Goal: Task Accomplishment & Management: Manage account settings

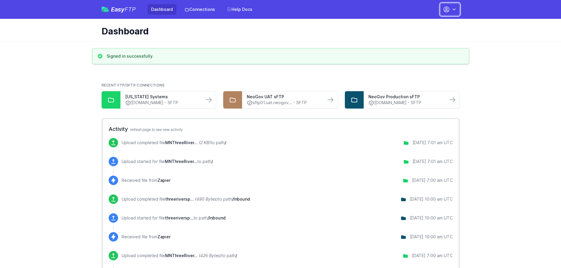
click at [453, 6] on button "button" at bounding box center [449, 9] width 19 height 12
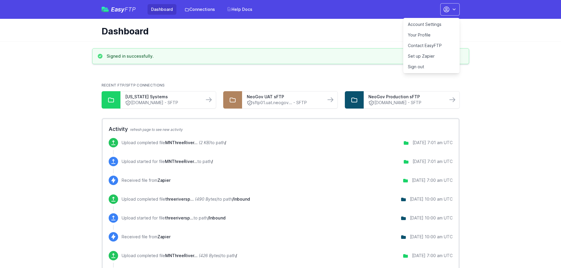
click at [432, 25] on link "Account Settings" at bounding box center [431, 24] width 57 height 11
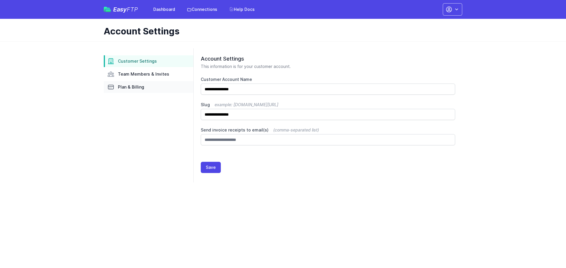
click at [136, 88] on span "Plan & Billing" at bounding box center [131, 87] width 26 height 6
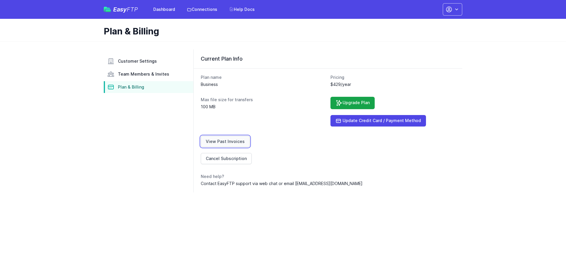
click at [226, 144] on link "View Past Invoices" at bounding box center [225, 141] width 49 height 11
